Goal: Task Accomplishment & Management: Complete application form

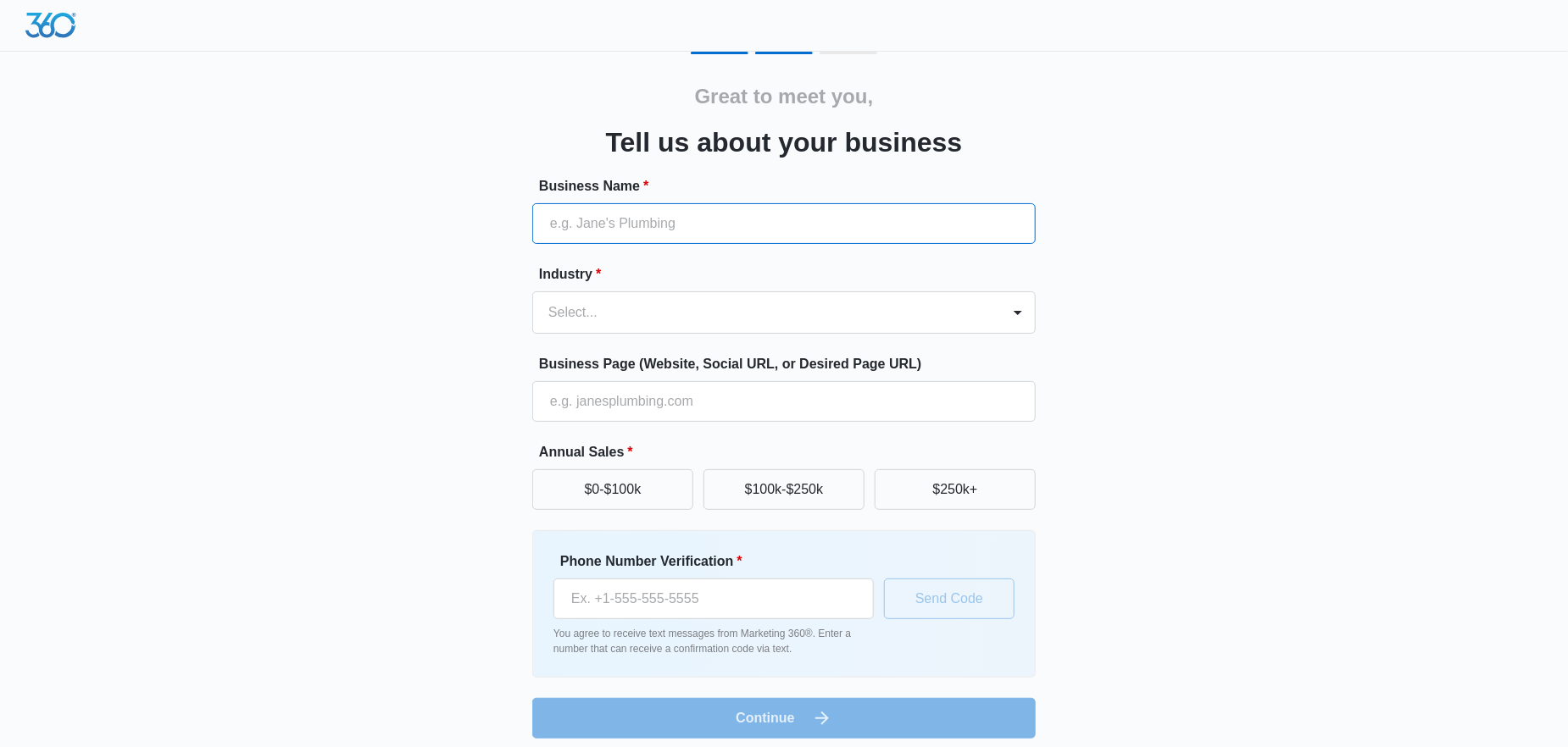
click at [588, 222] on input "Business Name *" at bounding box center [784, 224] width 504 height 41
type input "Air Solutions, Inc."
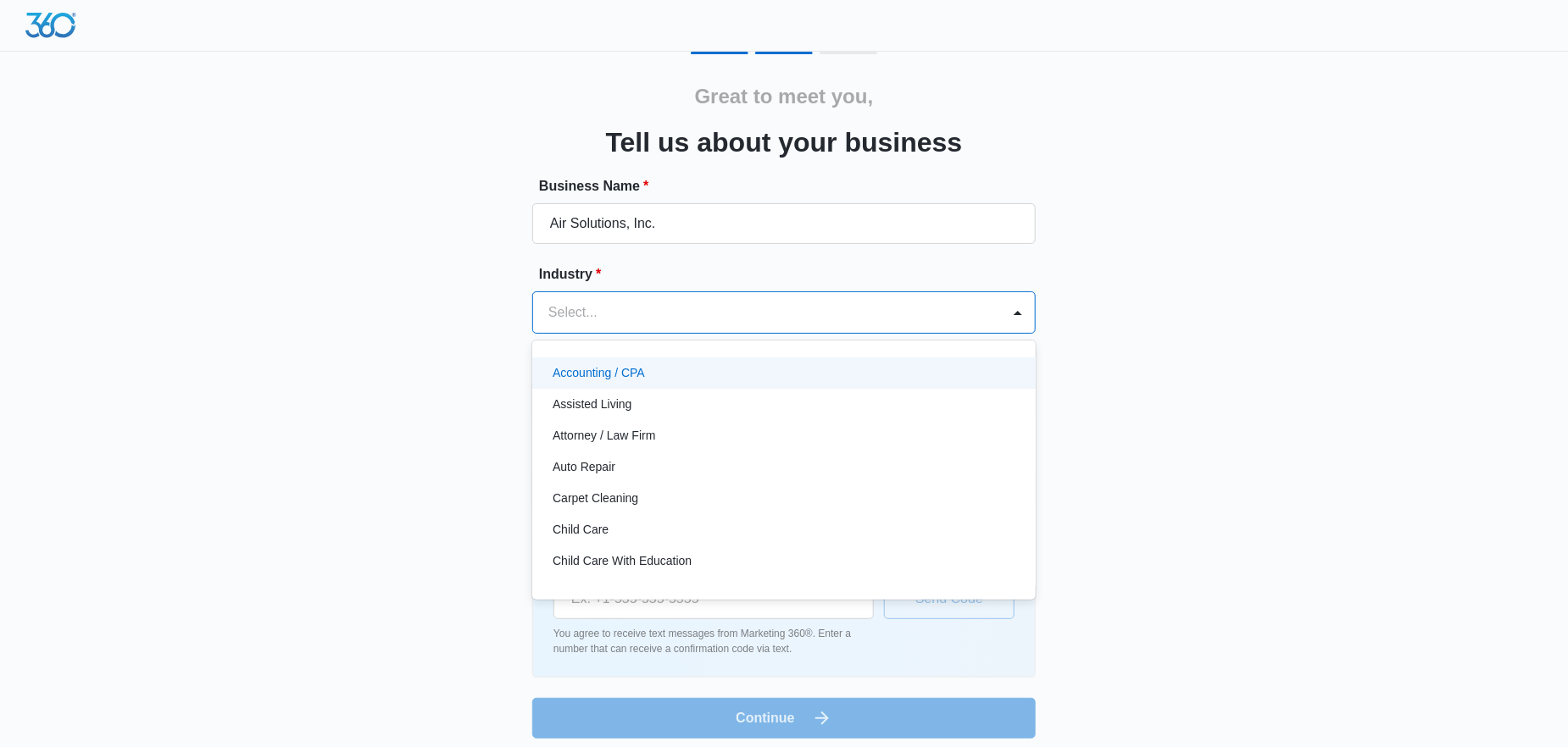
click at [611, 310] on div at bounding box center [764, 313] width 430 height 23
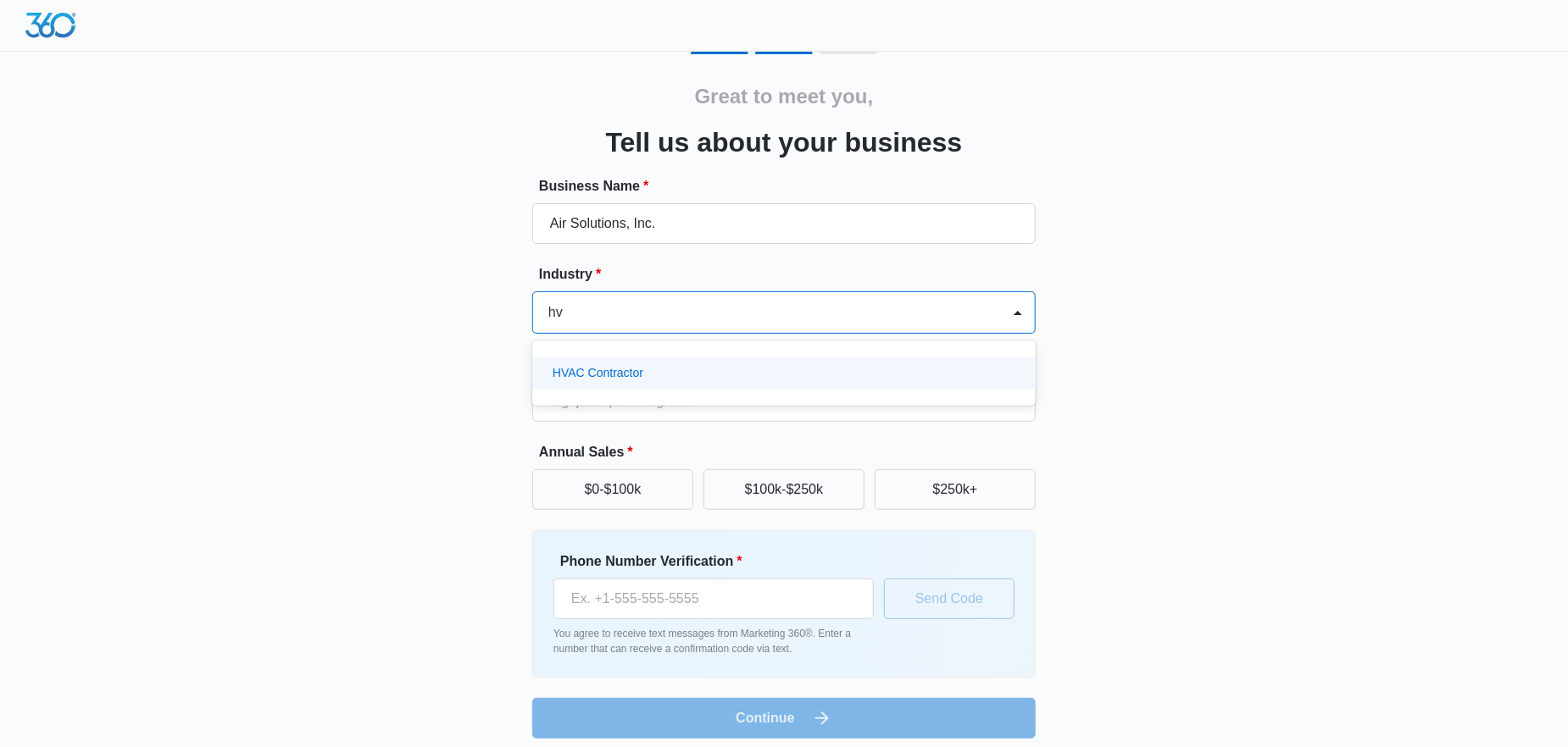
type input "hva"
click at [616, 376] on p "HVAC Contractor" at bounding box center [598, 374] width 91 height 18
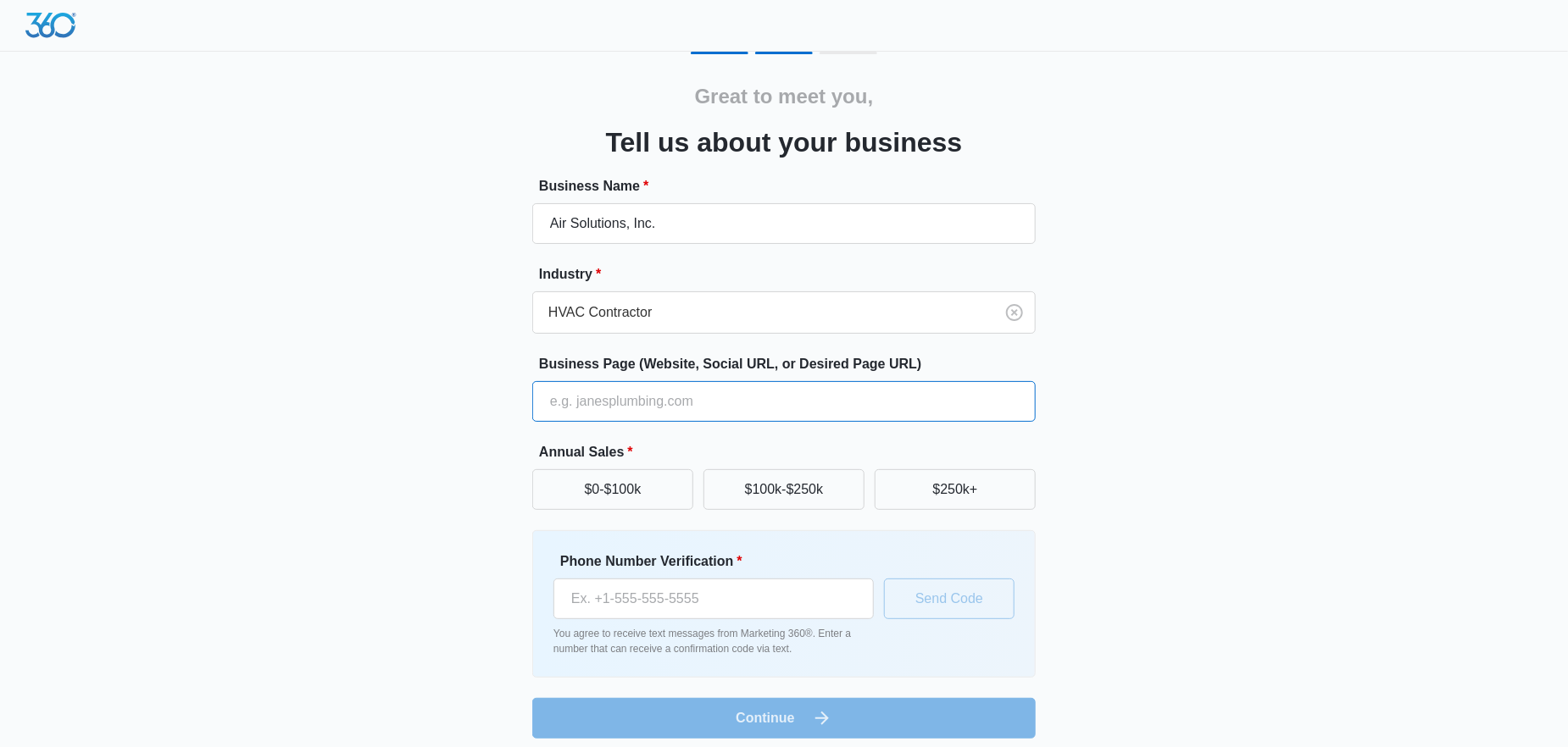
click at [657, 409] on input "Business Page (Website, Social URL, or Desired Page URL)" at bounding box center [784, 402] width 504 height 41
type input "[DOMAIN_NAME]"
click at [935, 492] on button "$250k+" at bounding box center [955, 490] width 161 height 41
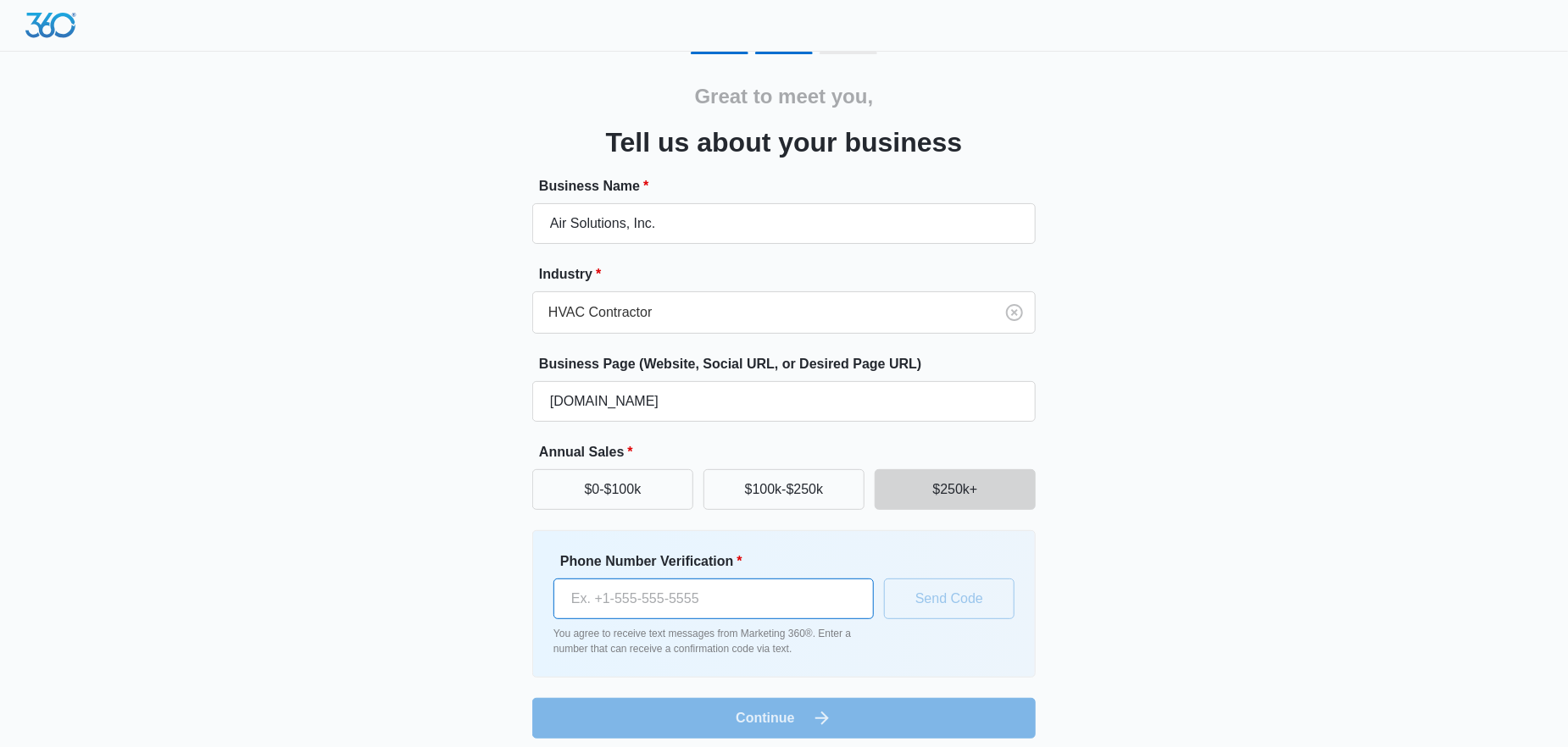
click at [725, 606] on input "Phone Number Verification *" at bounding box center [714, 599] width 321 height 41
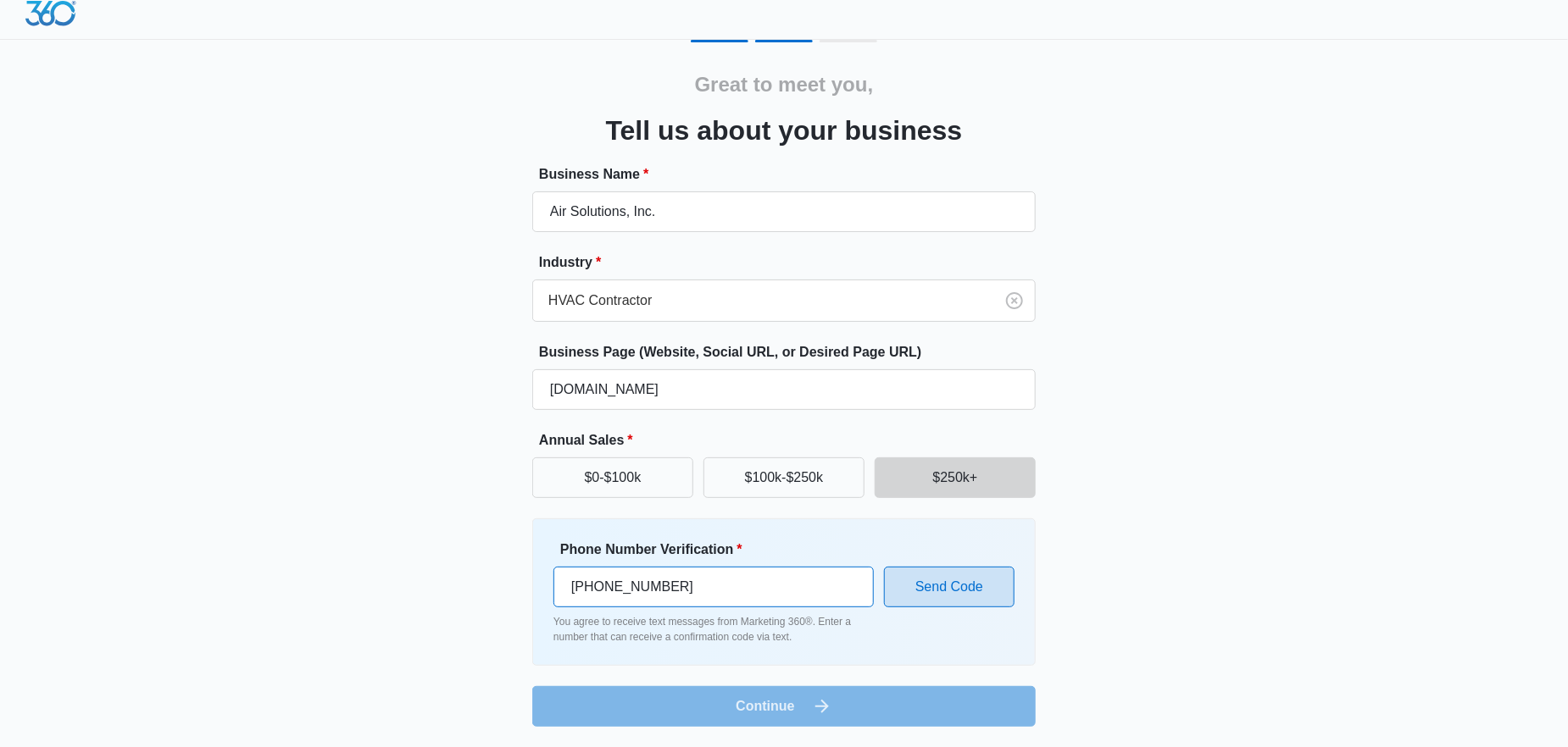
type input "[PHONE_NUMBER]"
click at [967, 596] on button "Send Code" at bounding box center [949, 588] width 130 height 41
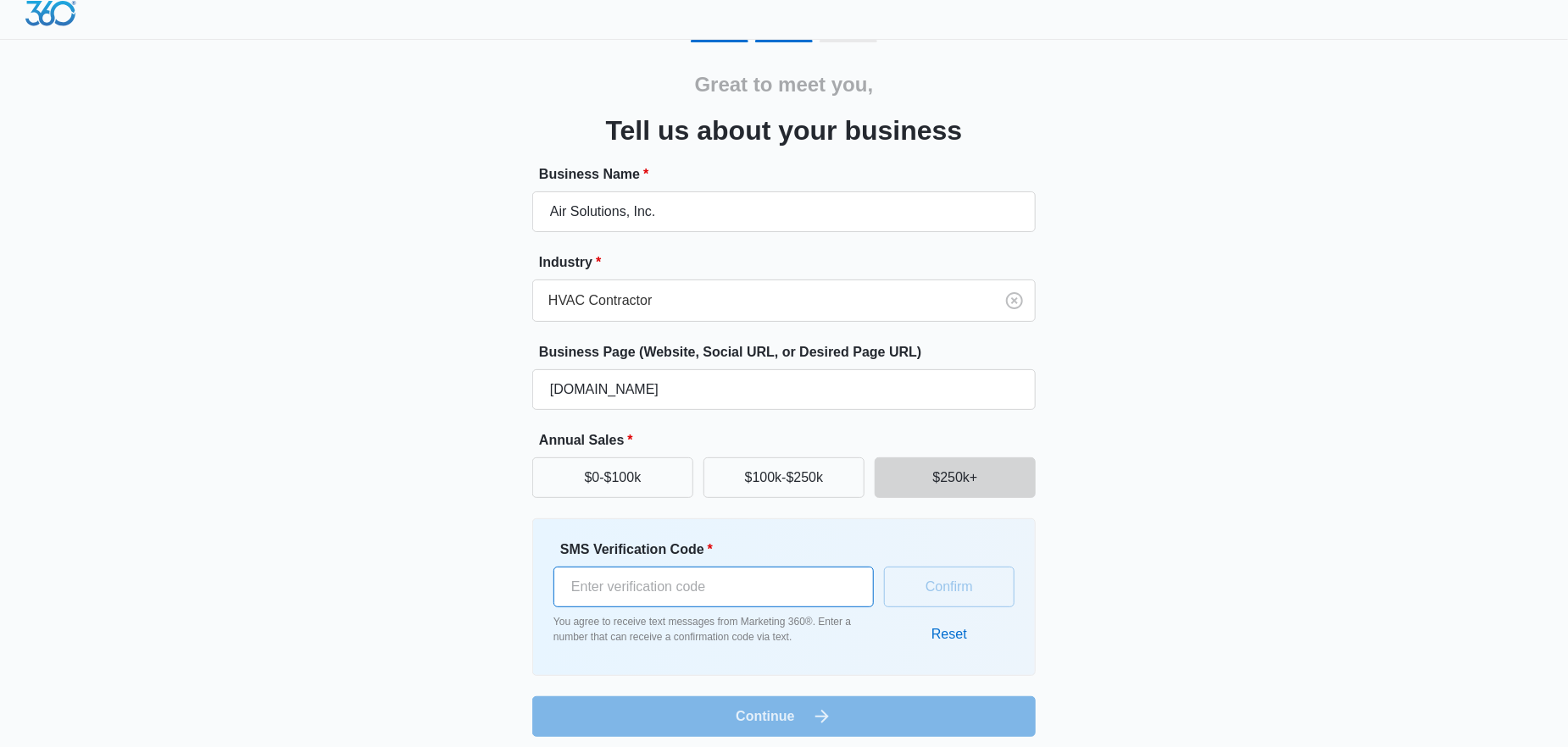
click at [625, 587] on input "SMS Verification Code *" at bounding box center [714, 588] width 321 height 41
type input "471672"
click at [973, 580] on button "Confirm" at bounding box center [949, 588] width 130 height 41
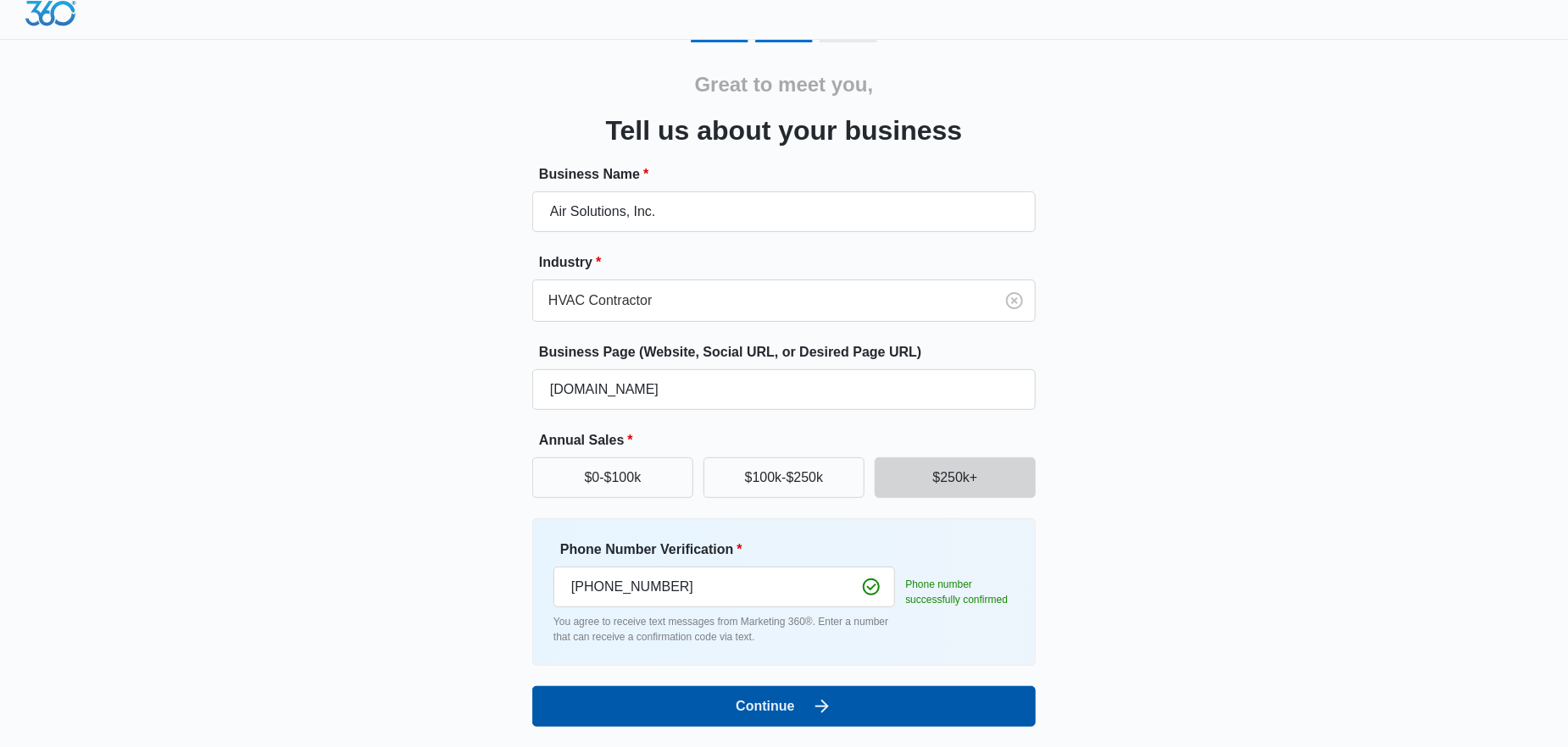
click at [823, 696] on icon "submit" at bounding box center [822, 706] width 21 height 21
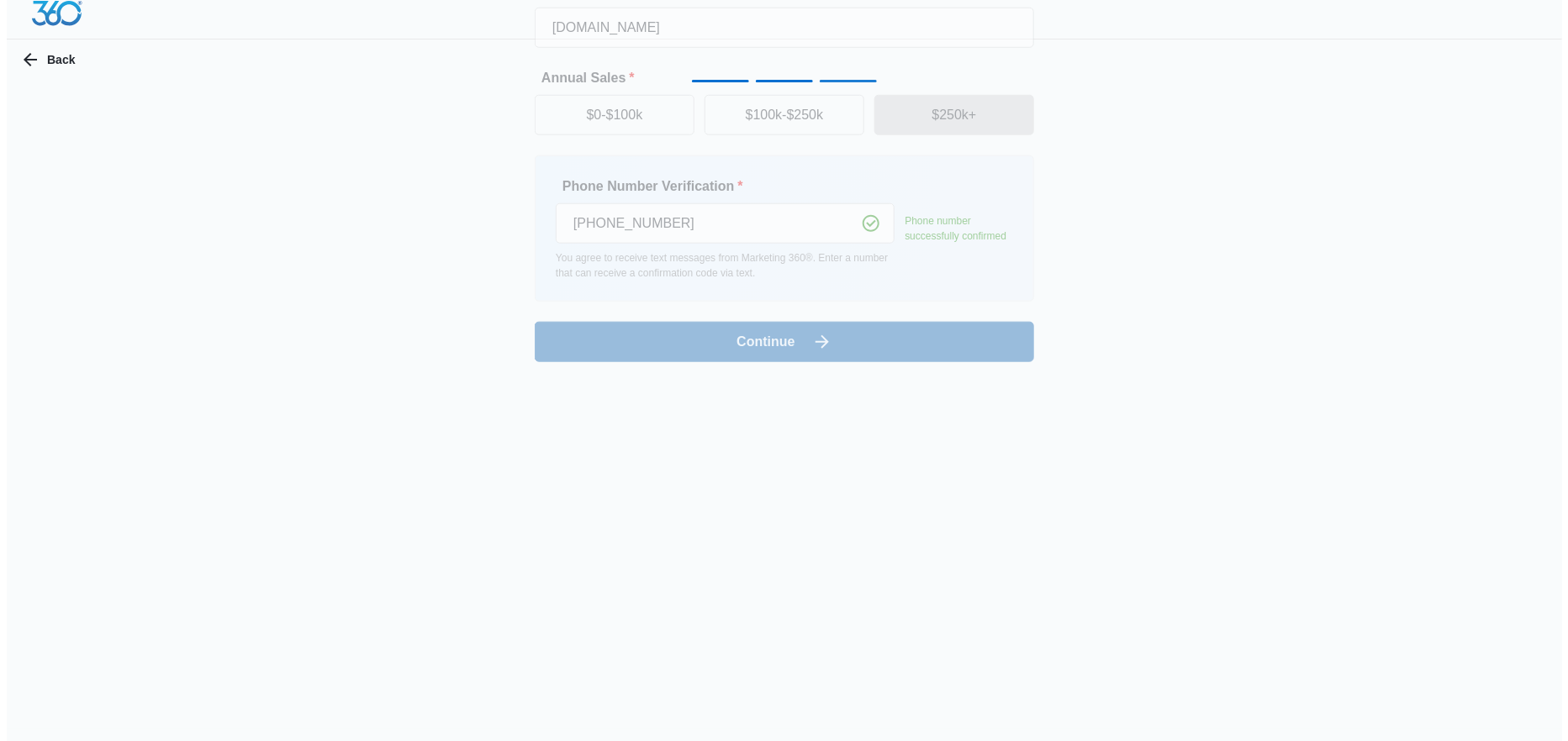
scroll to position [0, 0]
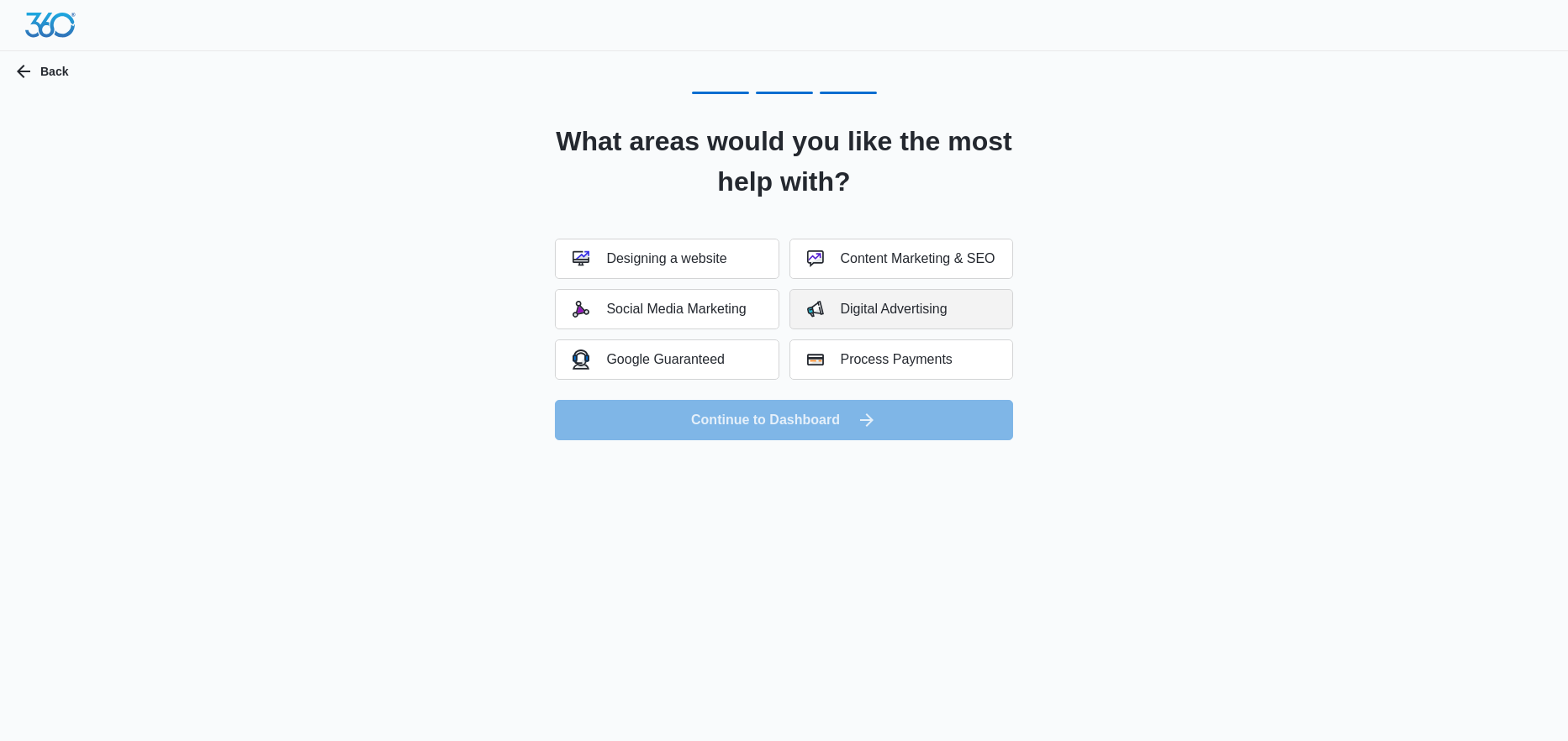
click at [903, 317] on div "Digital Advertising" at bounding box center [877, 308] width 141 height 16
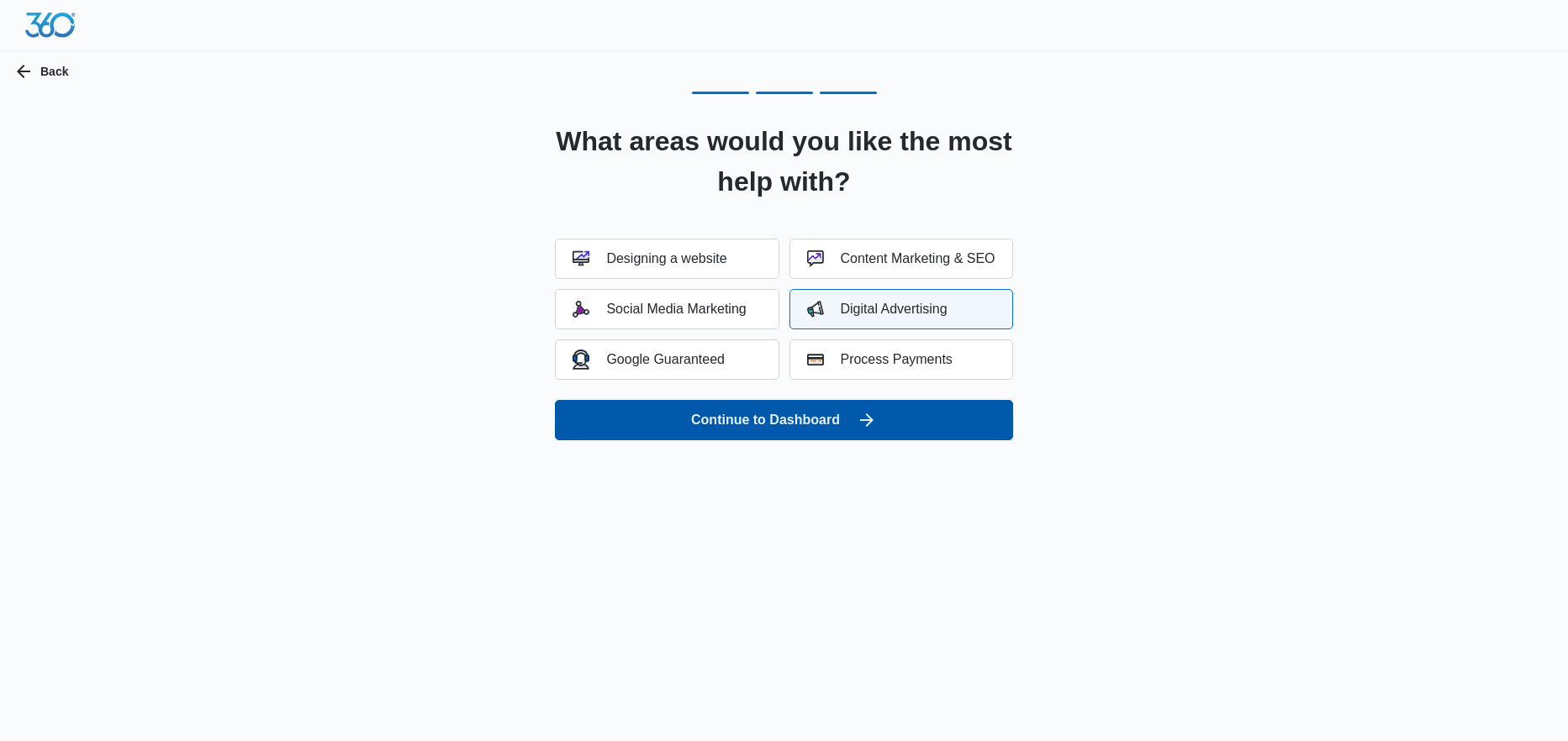
click at [860, 422] on icon "submit" at bounding box center [866, 420] width 20 height 20
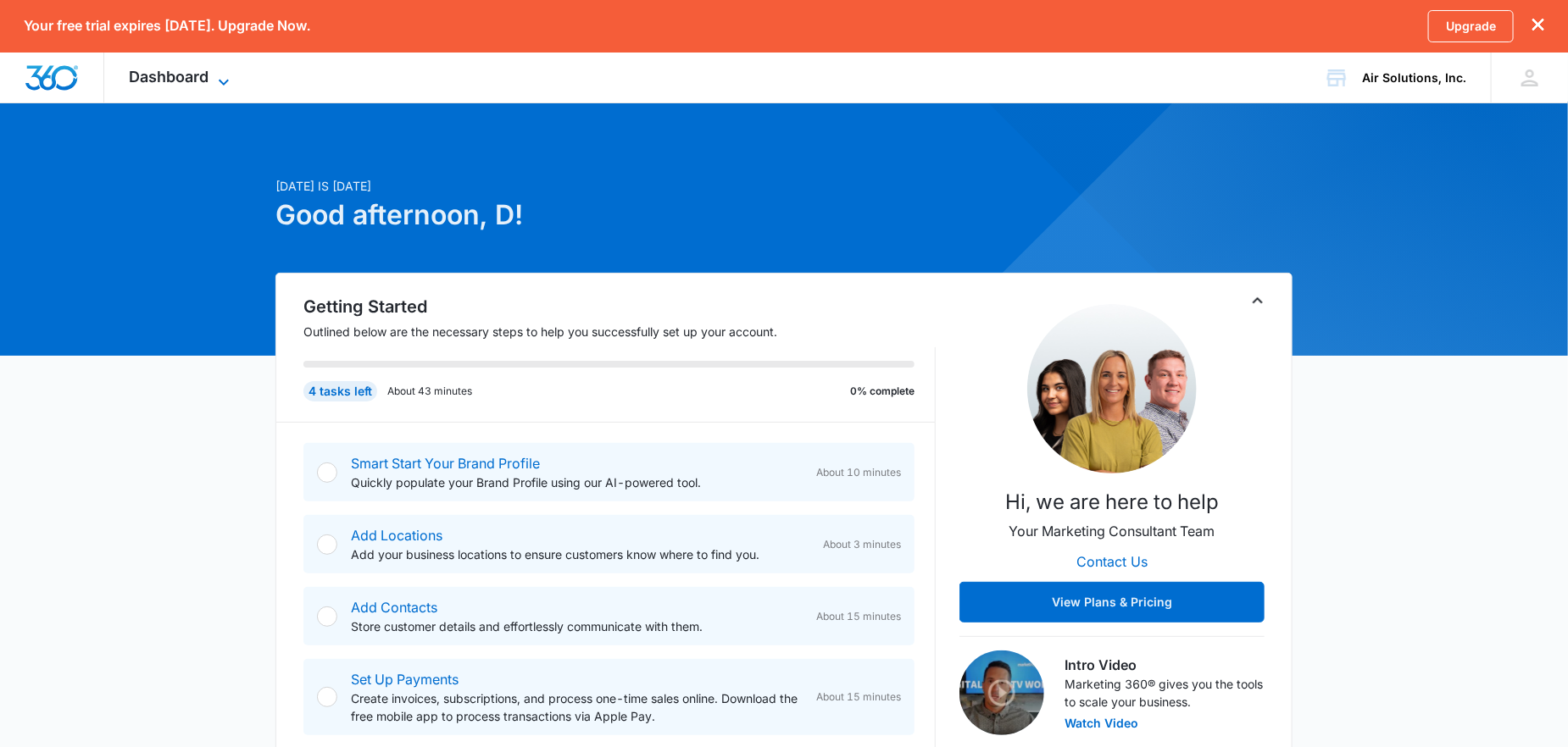
click at [205, 73] on span "Dashboard" at bounding box center [169, 76] width 79 height 18
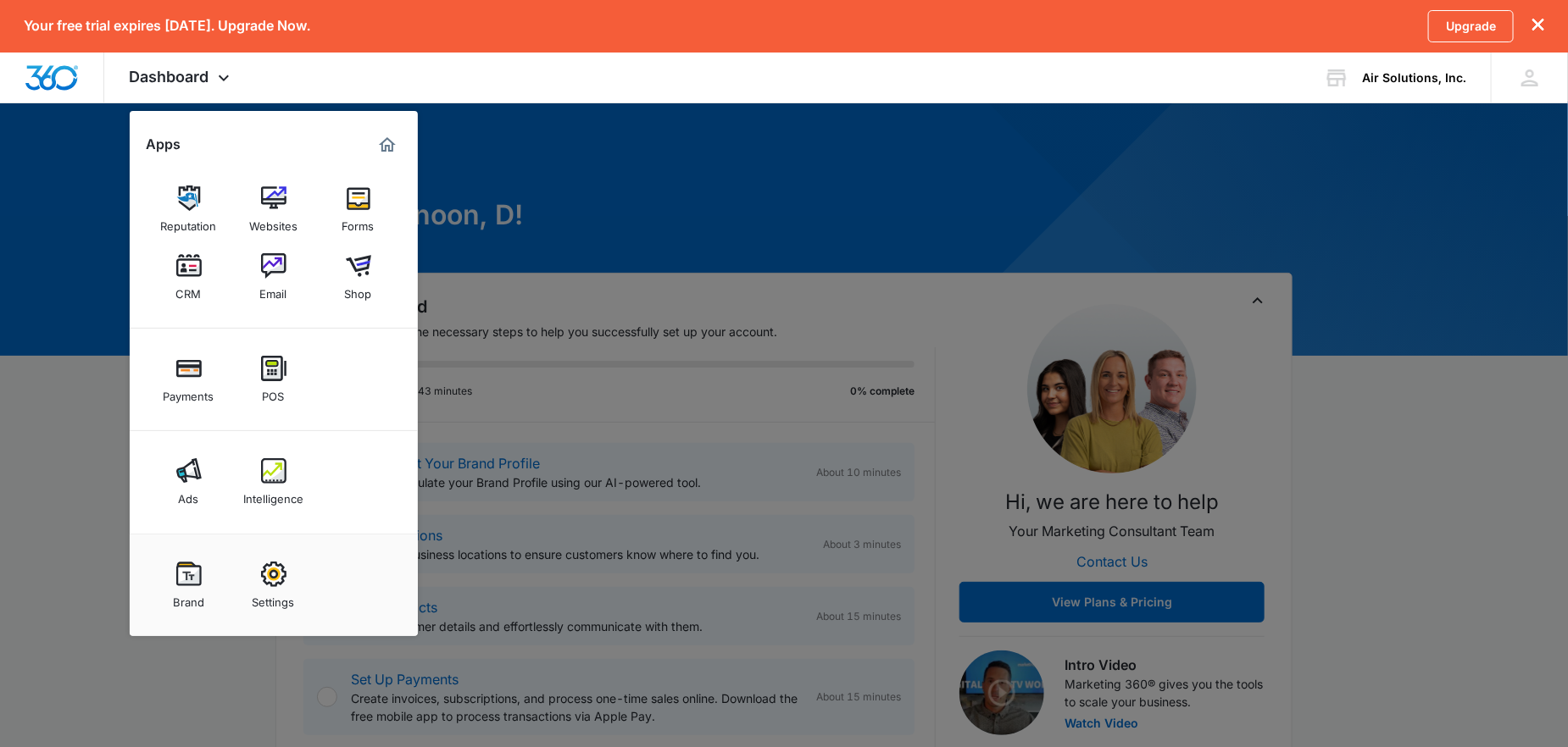
click at [658, 205] on div at bounding box center [784, 374] width 1568 height 747
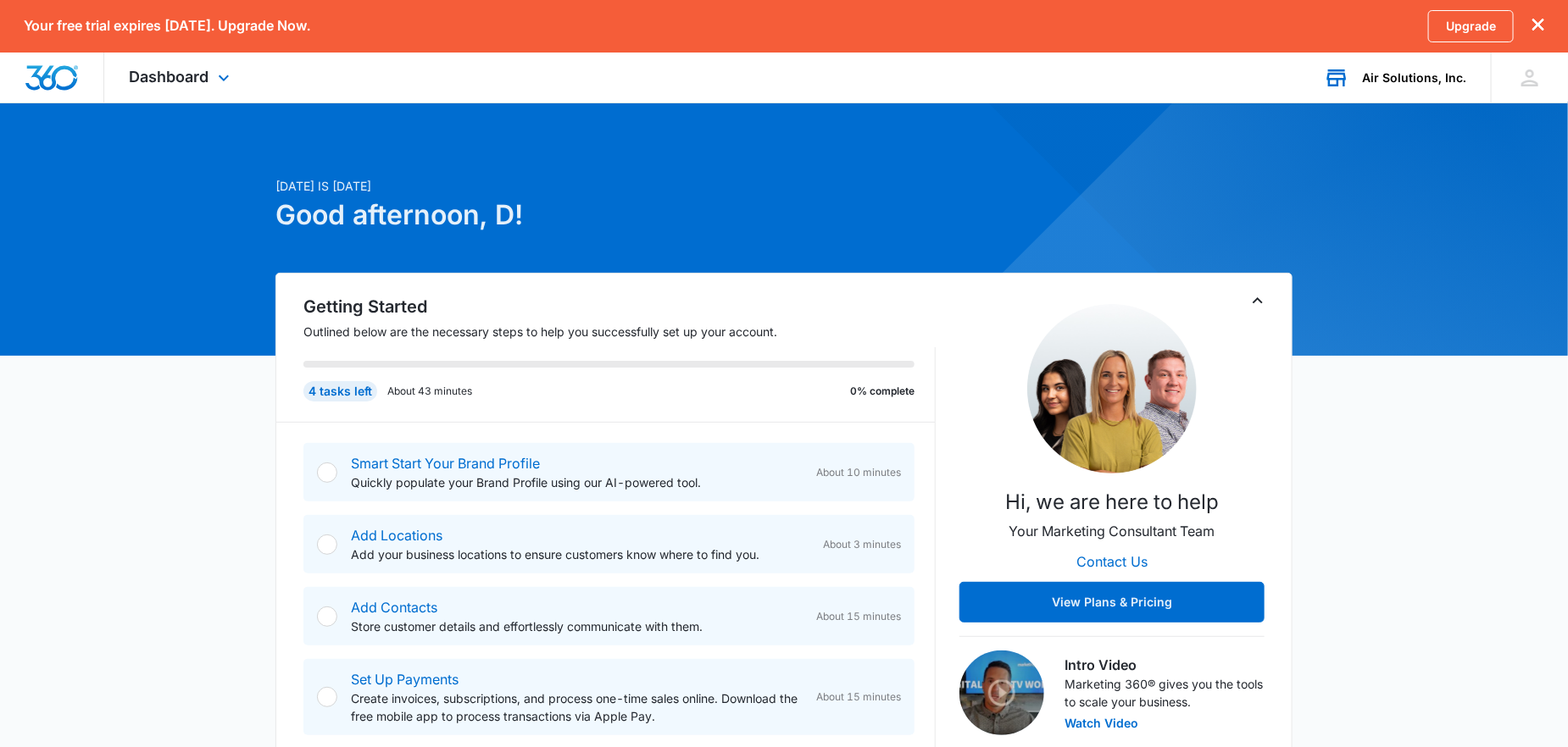
click at [1446, 79] on div "Air Solutions, Inc." at bounding box center [1414, 78] width 105 height 14
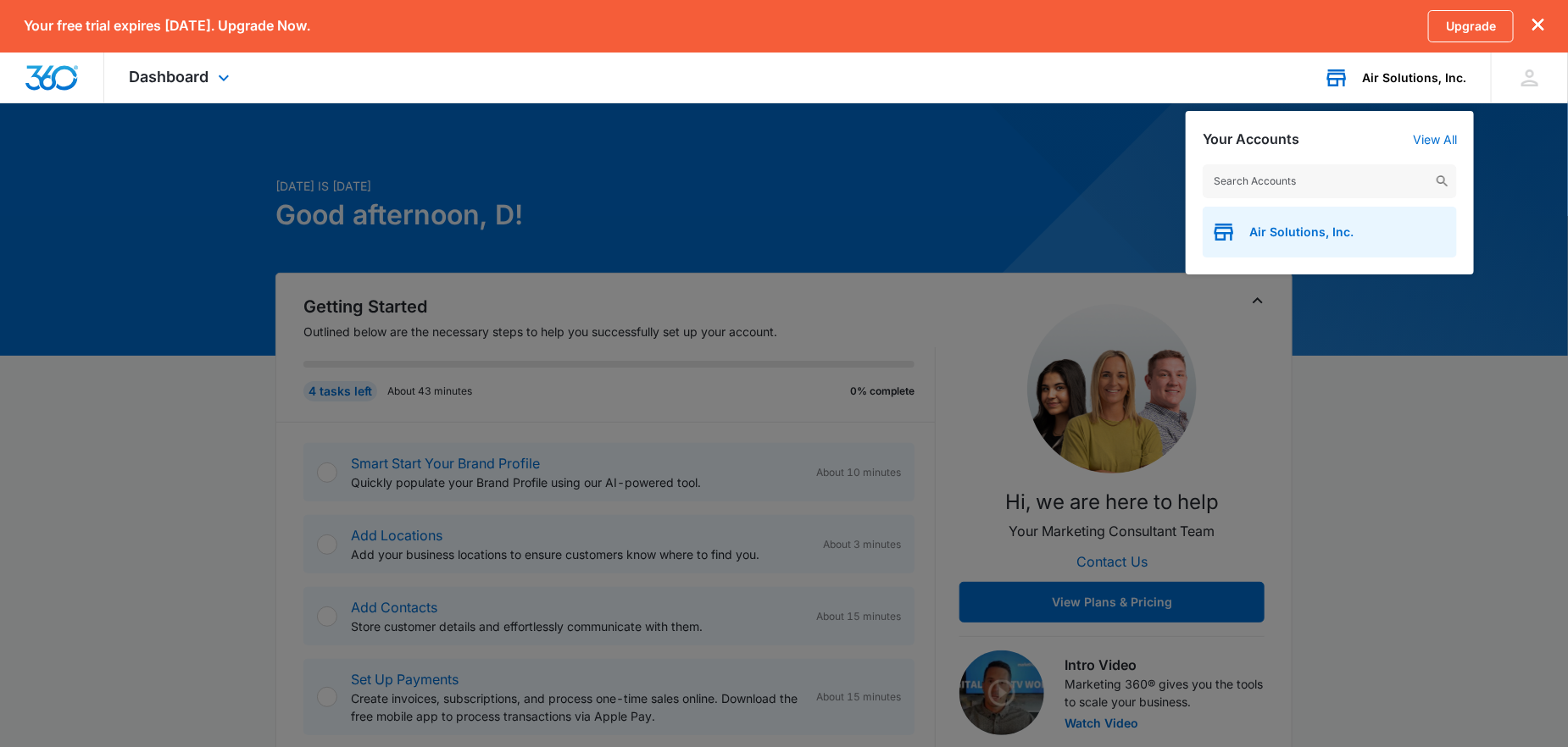
click at [1305, 237] on span "Air Solutions, Inc." at bounding box center [1301, 233] width 105 height 14
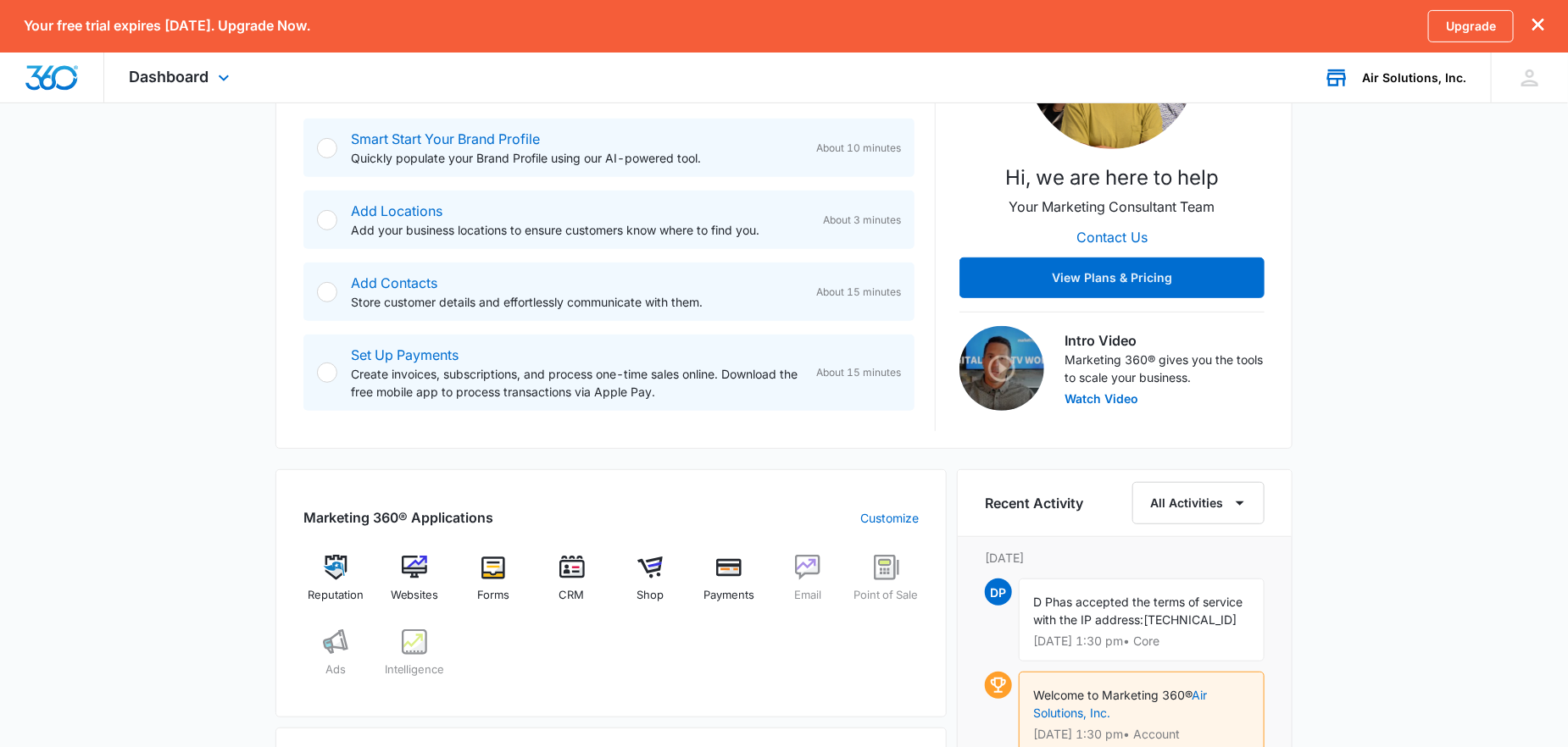
scroll to position [339, 0]
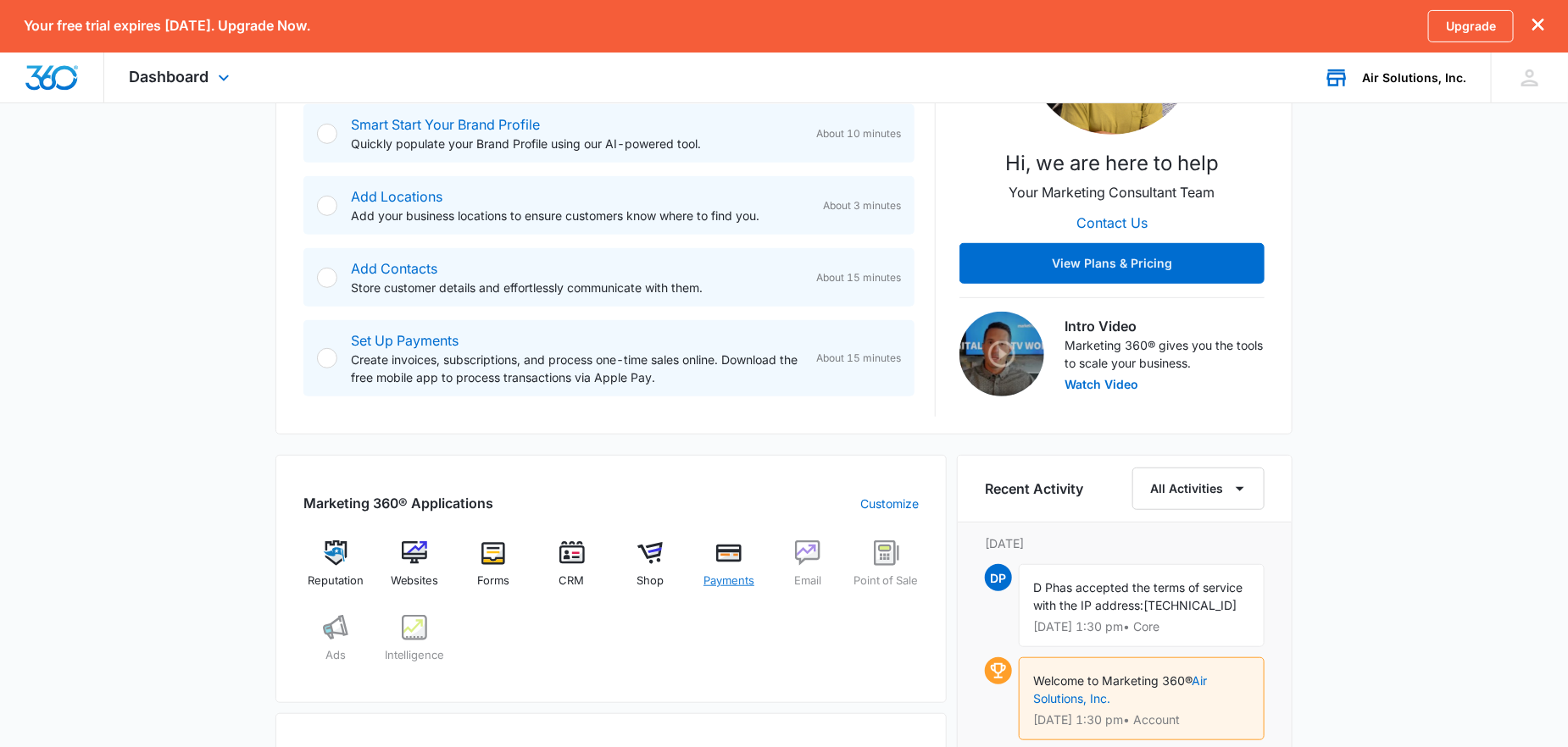
click at [726, 552] on img at bounding box center [729, 553] width 25 height 25
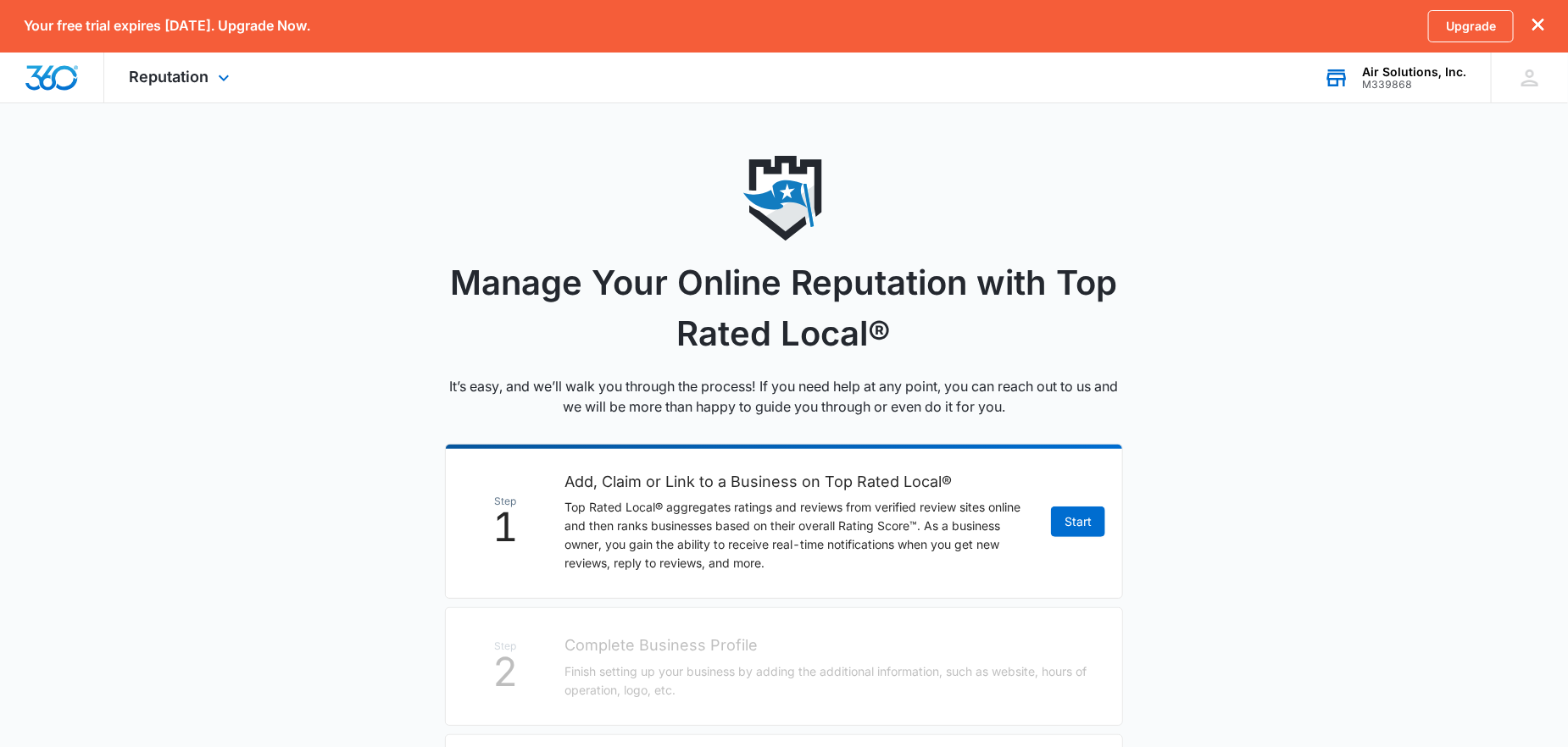
click at [1394, 79] on div "M339868" at bounding box center [1414, 85] width 105 height 12
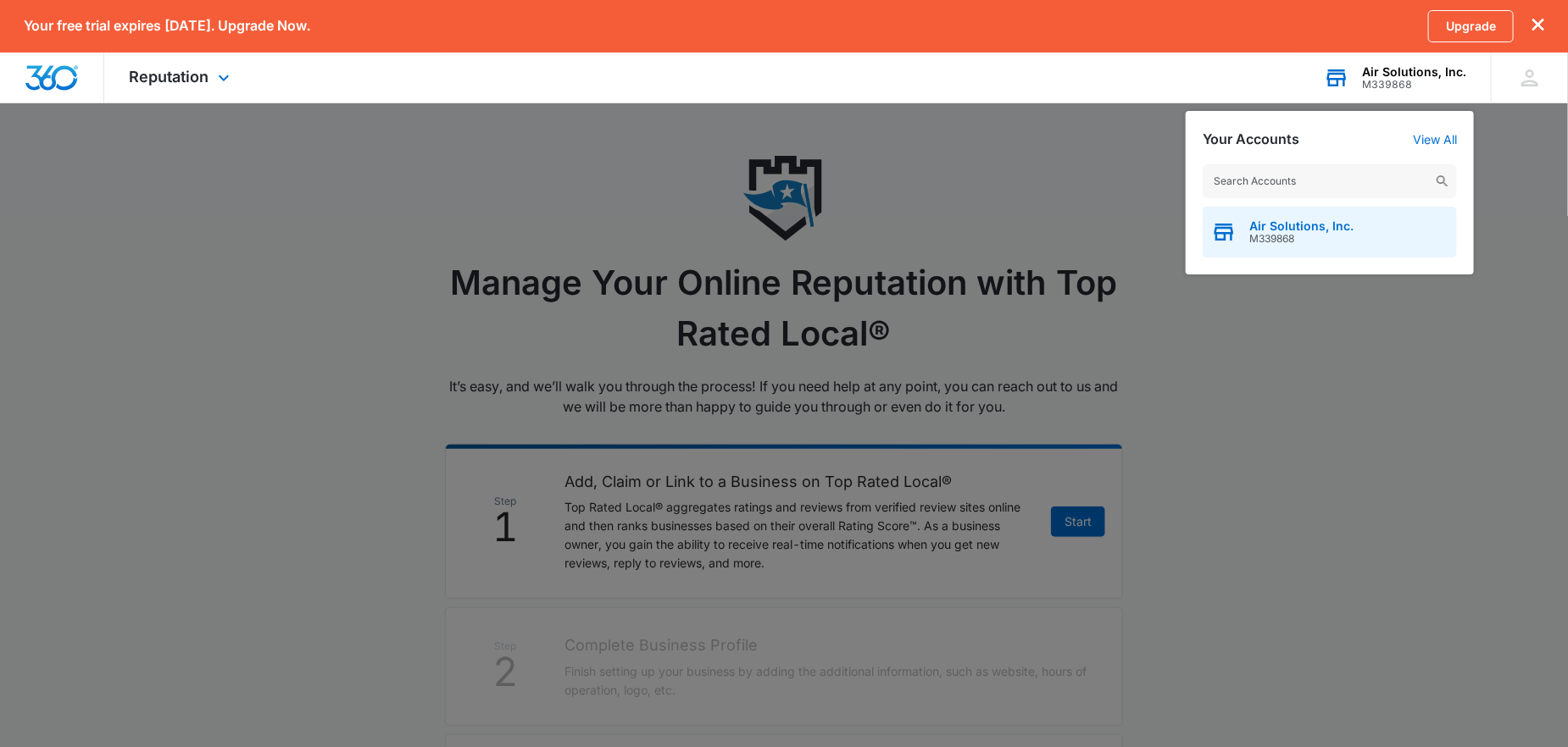
click at [1323, 226] on span "Air Solutions, Inc." at bounding box center [1301, 226] width 105 height 14
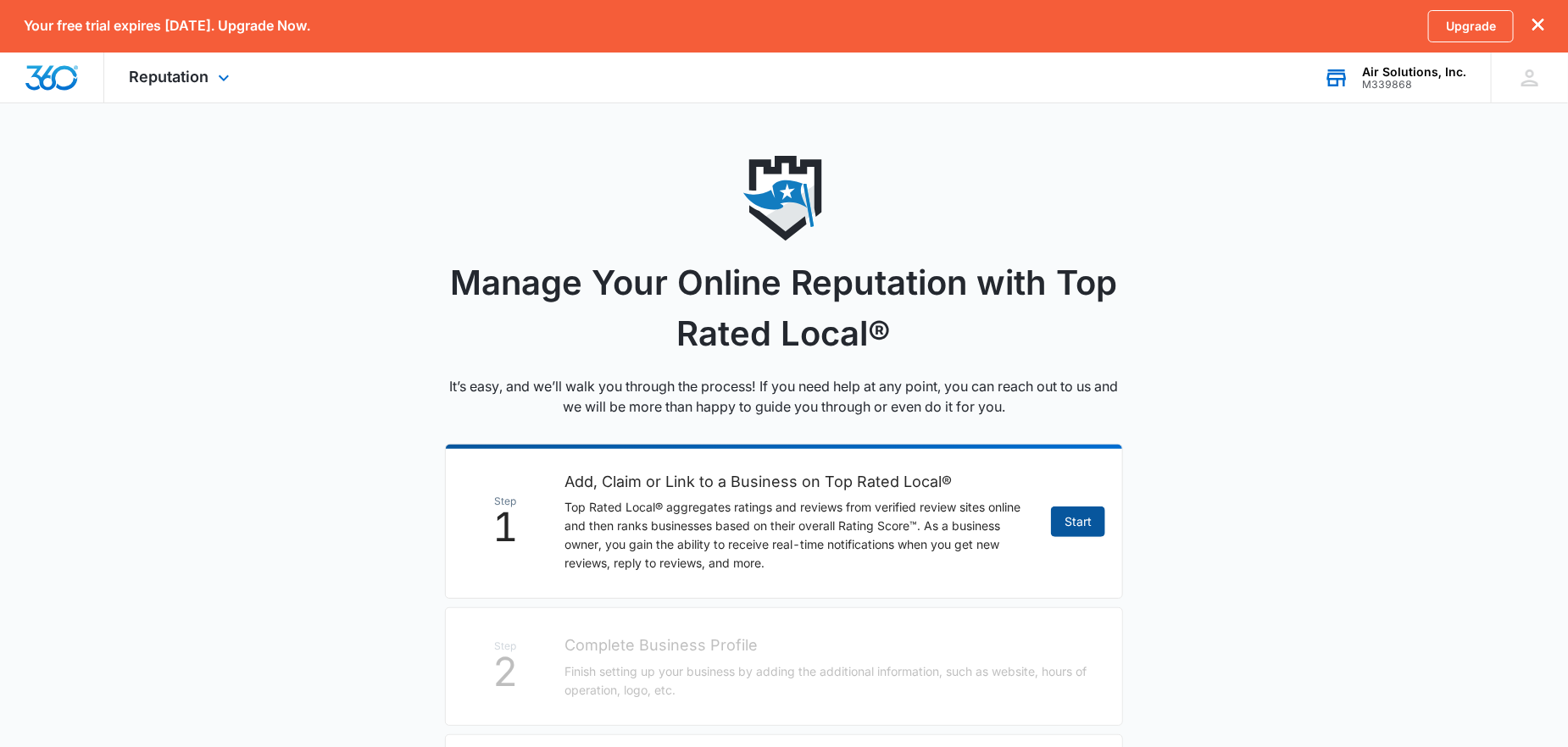
click at [1075, 525] on link "Start" at bounding box center [1078, 521] width 54 height 30
click at [1472, 28] on link "Upgrade" at bounding box center [1471, 25] width 86 height 32
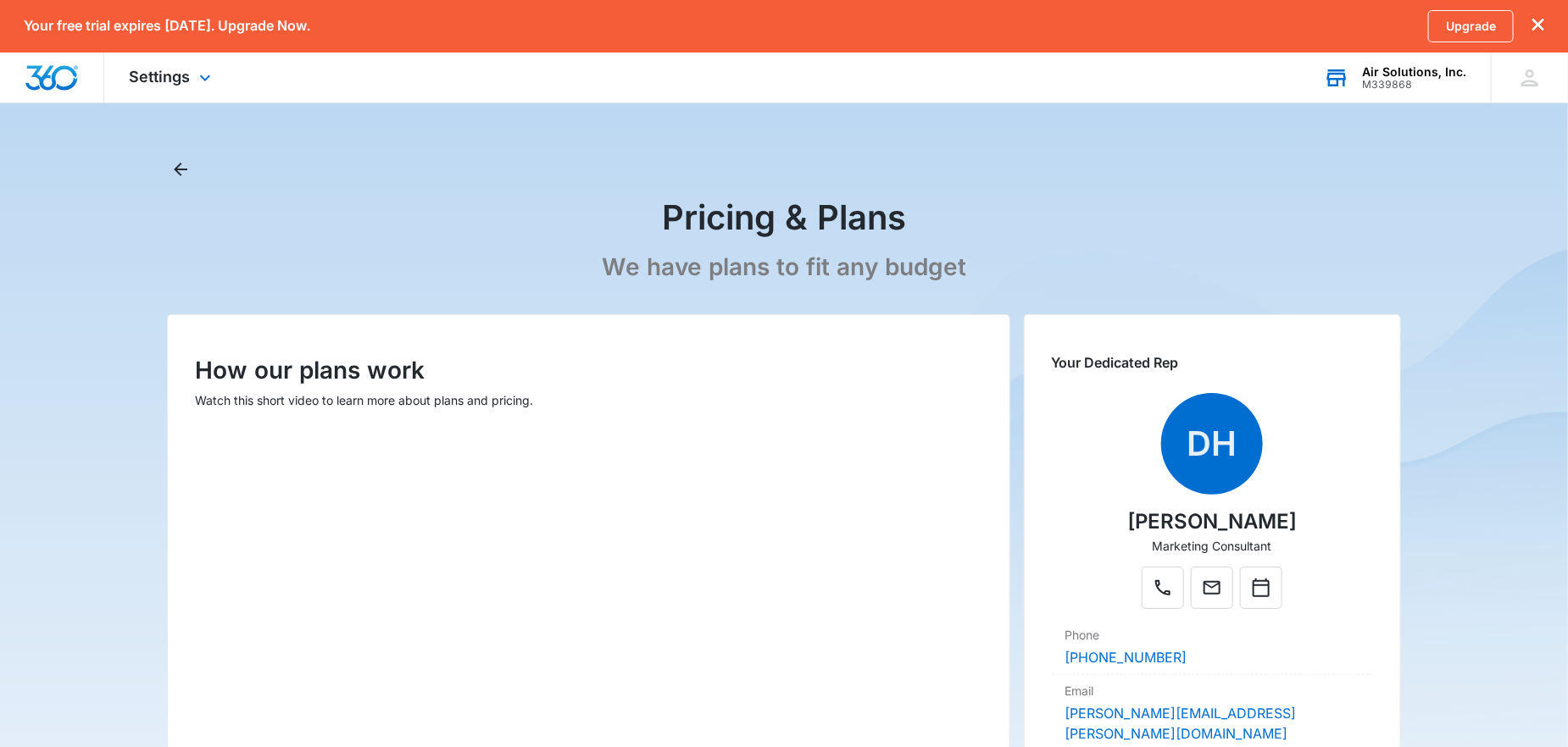
click at [1543, 24] on icon "dismiss this dialog" at bounding box center [1539, 24] width 12 height 12
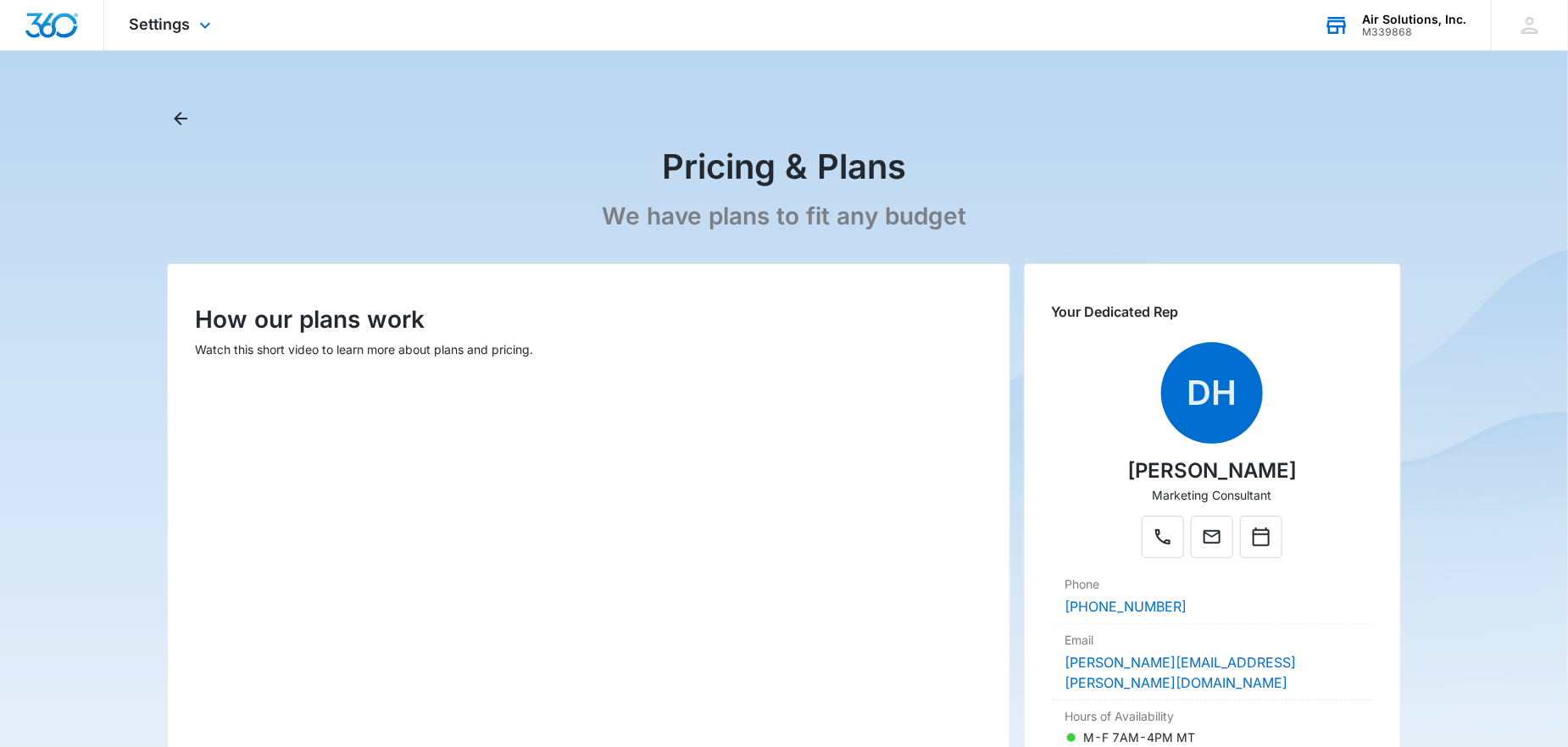
click at [1387, 31] on div "M339868" at bounding box center [1414, 32] width 105 height 12
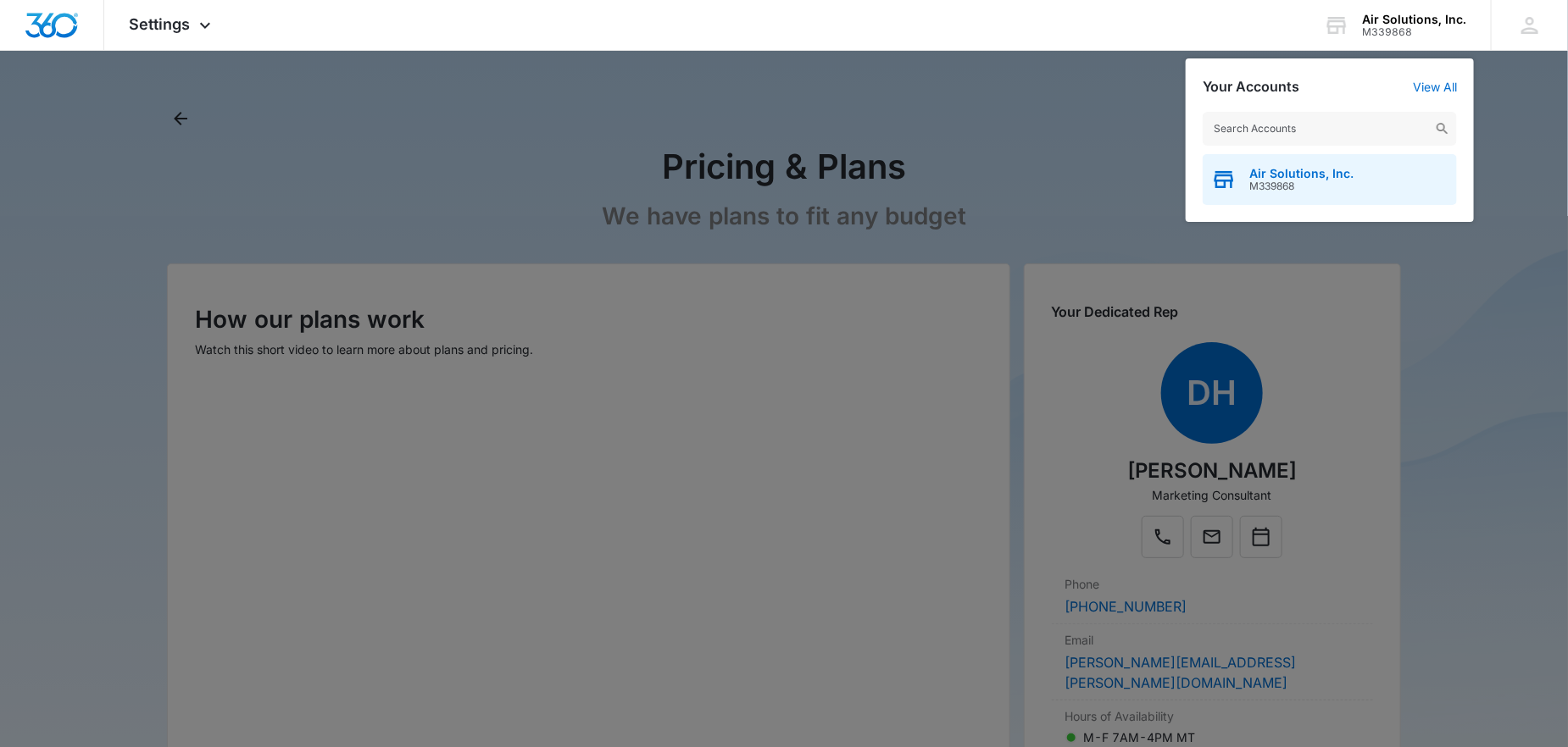
click at [1296, 161] on div "Air Solutions, Inc. M339868" at bounding box center [1330, 180] width 254 height 51
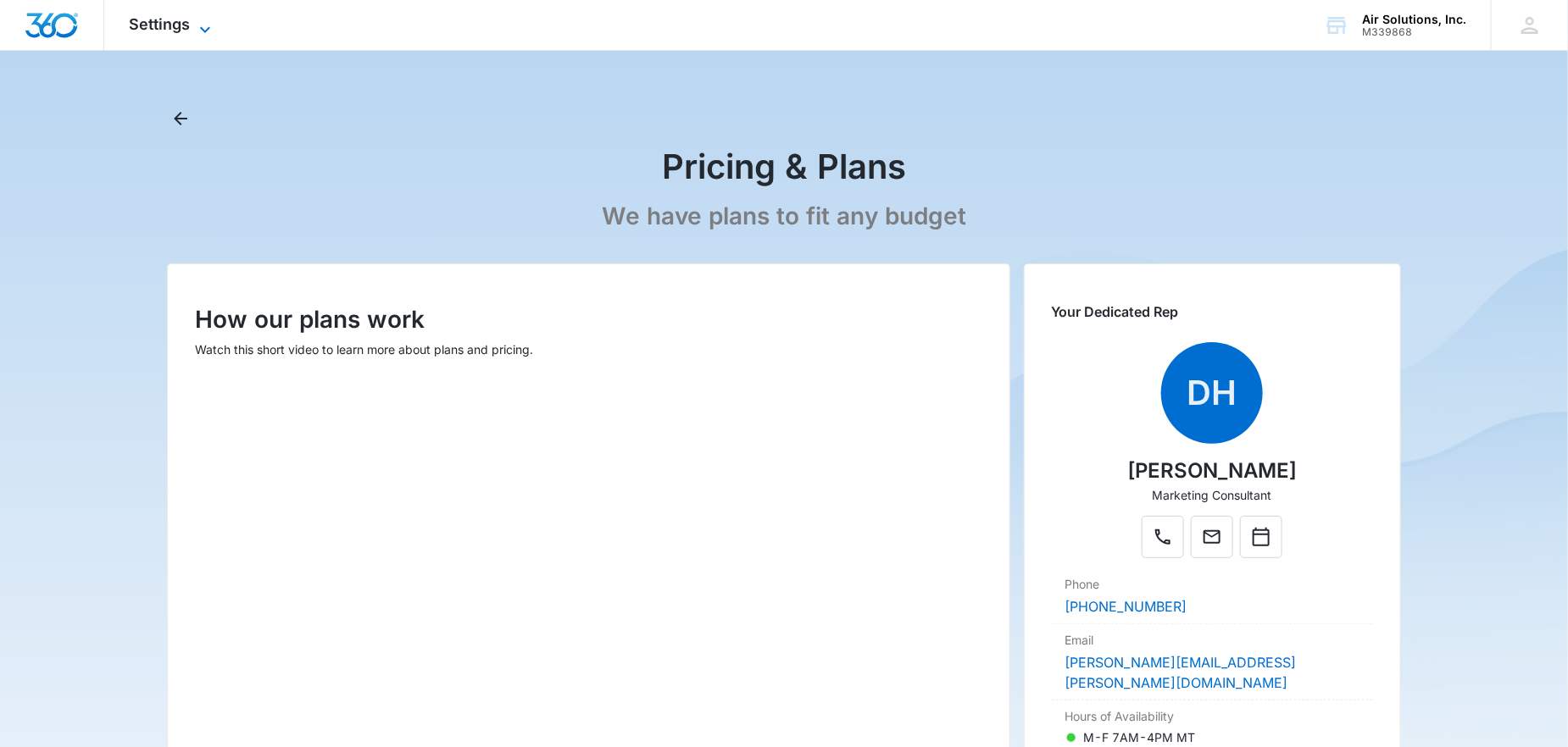
click at [198, 22] on icon at bounding box center [204, 29] width 21 height 21
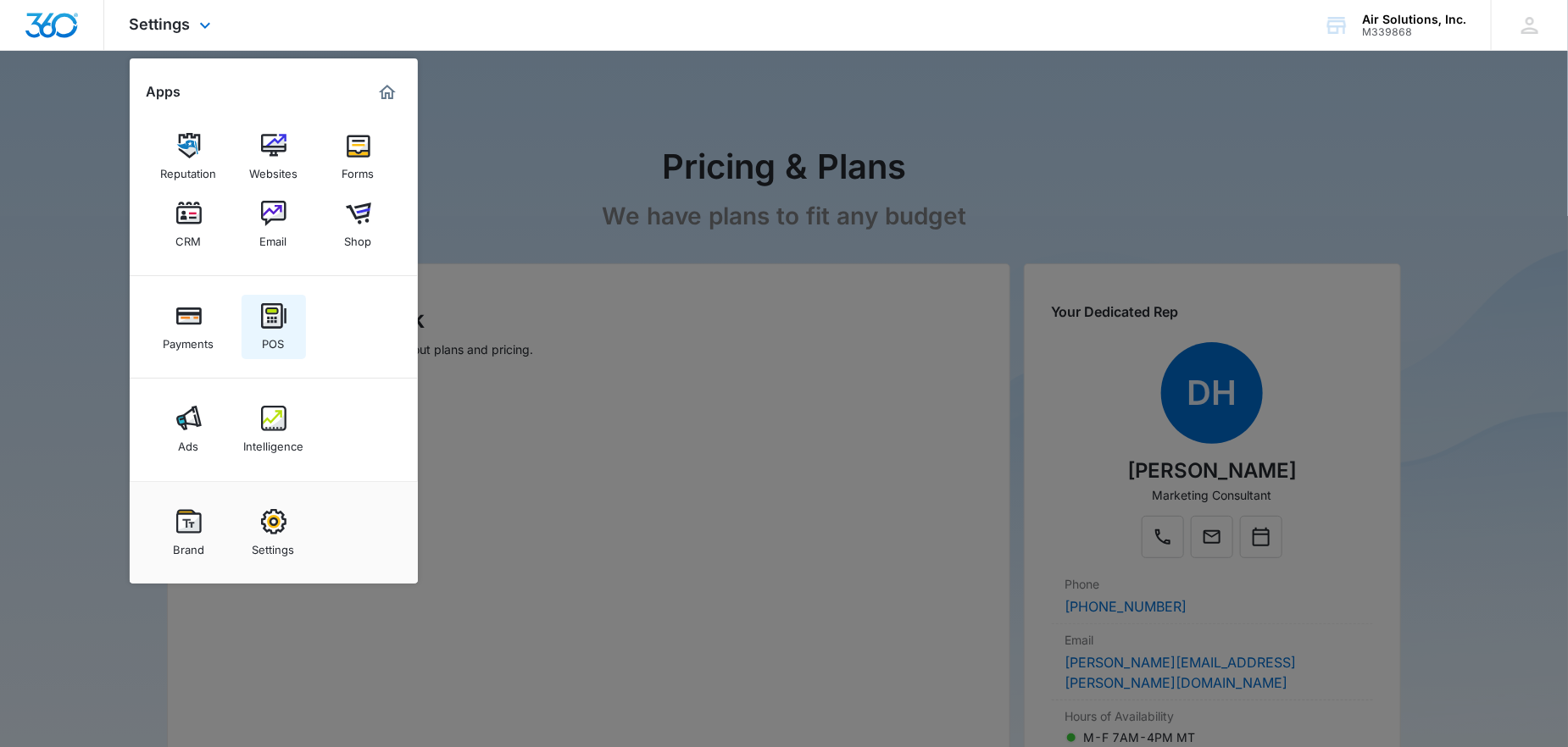
click at [276, 329] on div "POS" at bounding box center [274, 339] width 22 height 22
